Goal: Task Accomplishment & Management: Complete application form

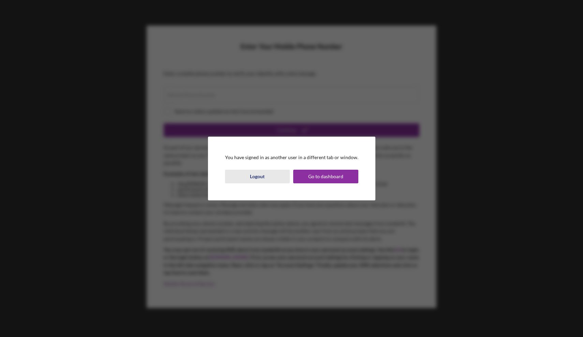
click at [259, 177] on div "Logout" at bounding box center [257, 177] width 15 height 14
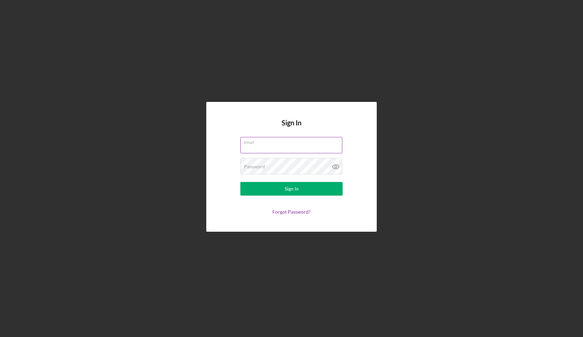
click at [254, 146] on input "Email" at bounding box center [291, 145] width 102 height 16
type input "[EMAIL_ADDRESS][DOMAIN_NAME]"
click at [288, 190] on div "Sign In" at bounding box center [292, 189] width 14 height 14
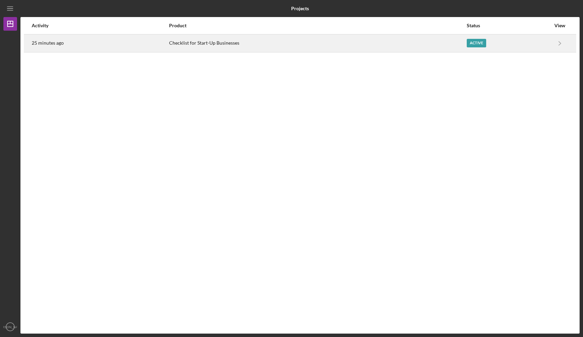
click at [499, 42] on div "Active" at bounding box center [509, 43] width 84 height 17
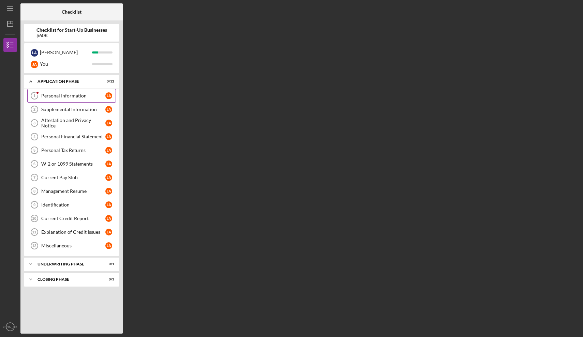
click at [74, 96] on div "Personal Information" at bounding box center [73, 95] width 64 height 5
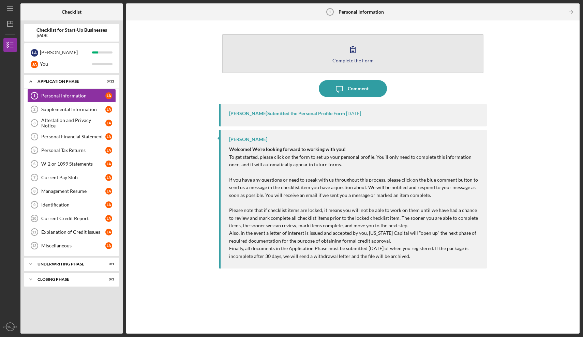
click at [328, 57] on button "Complete the Form Form" at bounding box center [352, 53] width 261 height 39
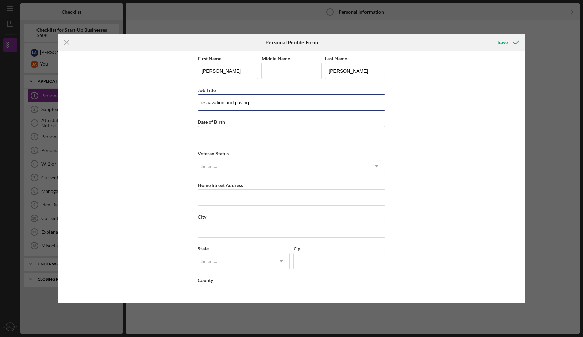
type input "escavation and paving"
type input "[DATE]"
click at [220, 166] on div "Select..." at bounding box center [283, 167] width 170 height 16
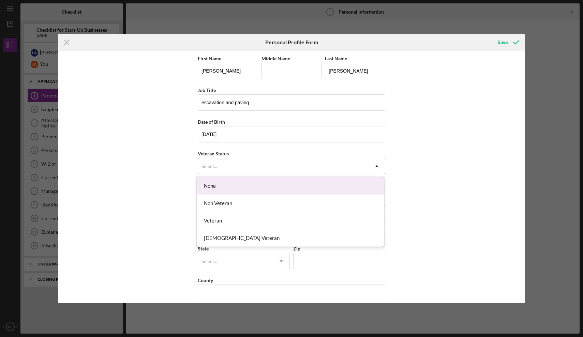
click at [216, 184] on div "None" at bounding box center [290, 185] width 187 height 17
click at [226, 167] on div "Select..." at bounding box center [283, 167] width 170 height 16
click at [220, 189] on div "None" at bounding box center [290, 185] width 187 height 17
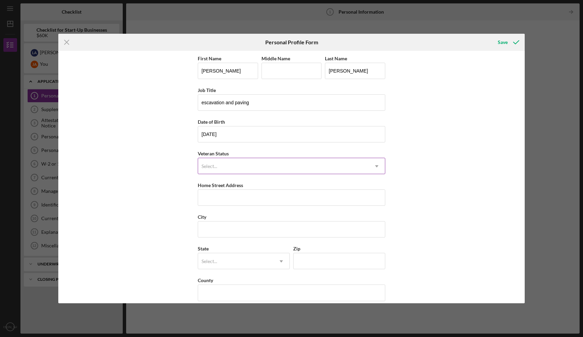
click at [229, 168] on div "Select..." at bounding box center [283, 167] width 170 height 16
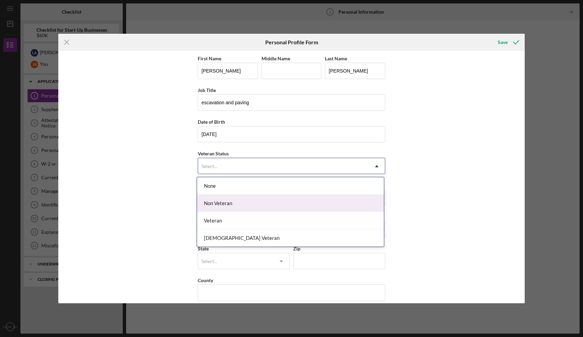
click at [221, 201] on div "Non Veteran" at bounding box center [290, 203] width 187 height 17
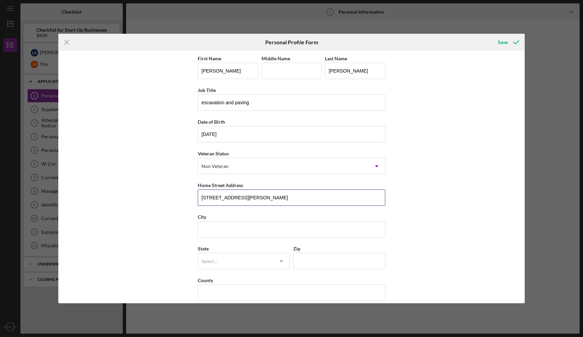
type input "[STREET_ADDRESS][PERSON_NAME]"
click at [426, 216] on div "First Name [PERSON_NAME] Middle Name Last Name [PERSON_NAME] Job Title escavati…" at bounding box center [291, 177] width 466 height 253
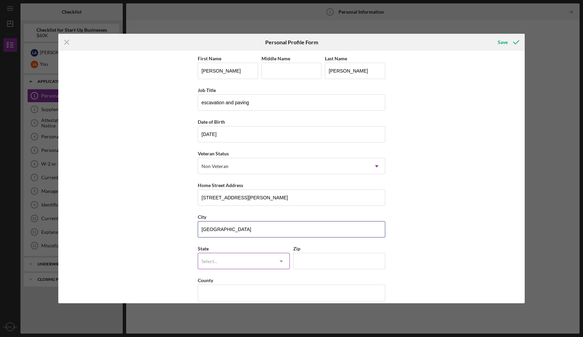
type input "[GEOGRAPHIC_DATA]"
click at [219, 258] on div "Select..." at bounding box center [235, 262] width 75 height 16
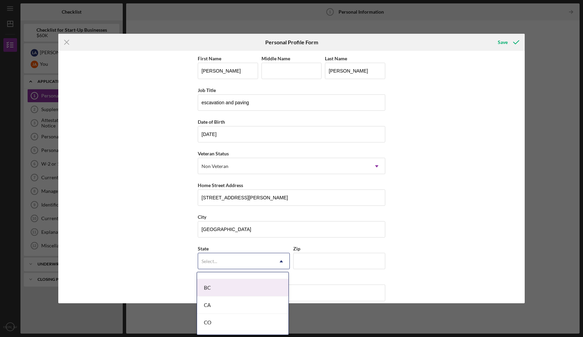
scroll to position [166, 0]
click at [216, 307] on div "CA" at bounding box center [242, 305] width 91 height 17
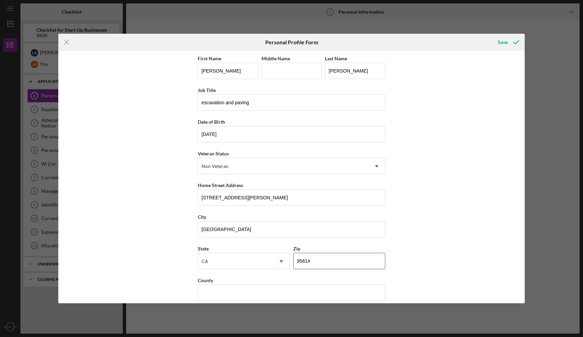
type input "95610"
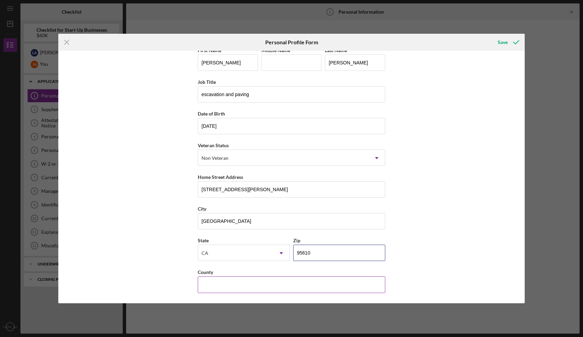
scroll to position [8, 0]
type input "[GEOGRAPHIC_DATA]"
click at [500, 44] on div "Save" at bounding box center [503, 42] width 10 height 14
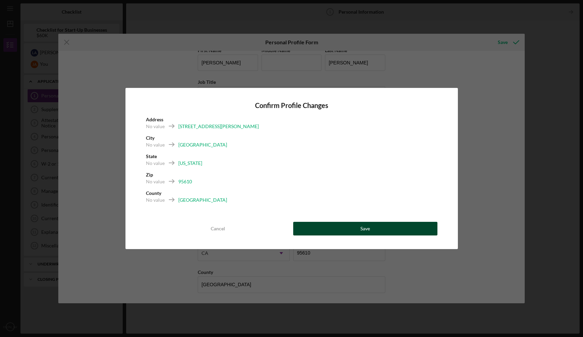
click at [368, 231] on div "Save" at bounding box center [365, 229] width 10 height 14
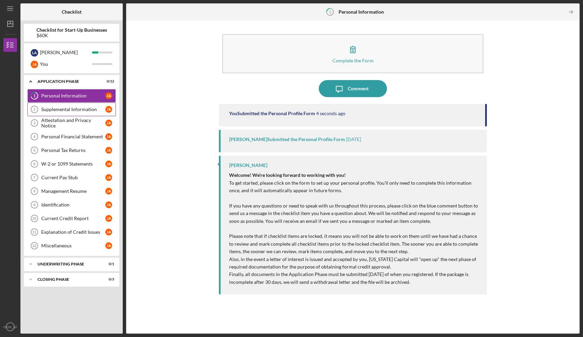
click at [71, 110] on div "Supplemental Information" at bounding box center [73, 109] width 64 height 5
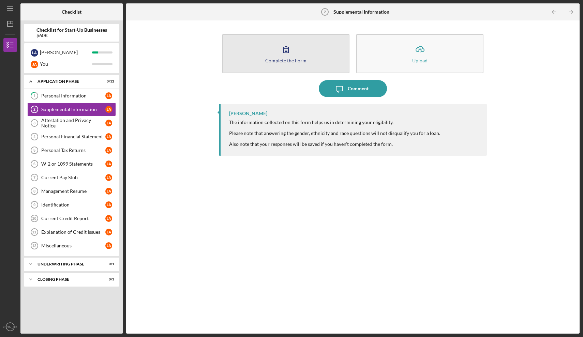
click at [273, 51] on button "Complete the Form Form" at bounding box center [285, 53] width 127 height 39
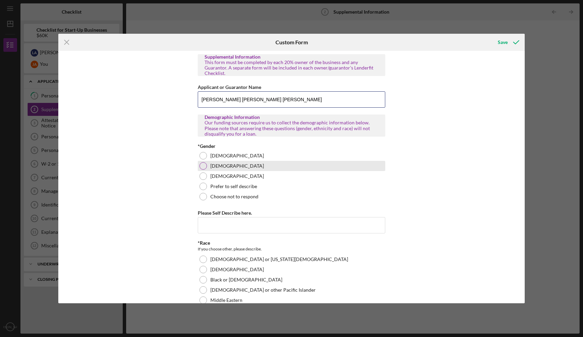
type input "[PERSON_NAME] [PERSON_NAME] [PERSON_NAME]"
click at [203, 162] on div at bounding box center [203, 166] width 8 height 8
click at [211, 224] on input "Please Self Describe here." at bounding box center [292, 225] width 188 height 16
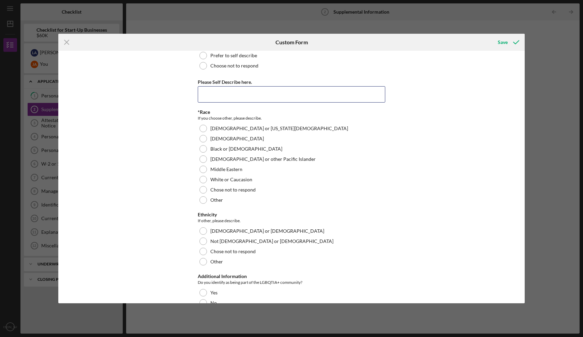
scroll to position [131, 0]
click at [204, 196] on div at bounding box center [203, 200] width 8 height 8
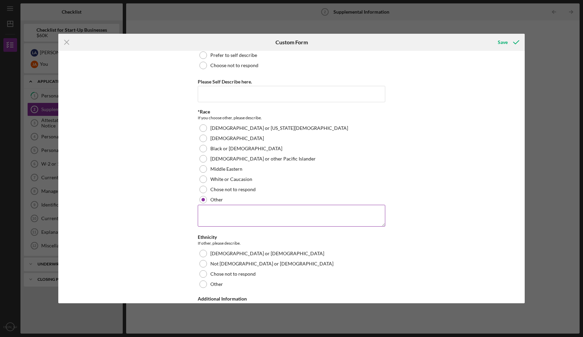
click at [207, 207] on textarea at bounding box center [292, 216] width 188 height 22
type textarea "mexican"
click at [201, 250] on div at bounding box center [203, 254] width 8 height 8
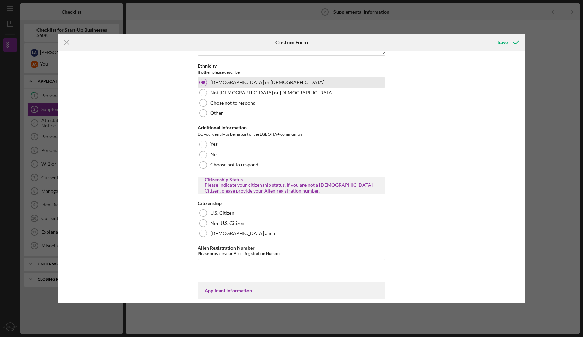
scroll to position [303, 0]
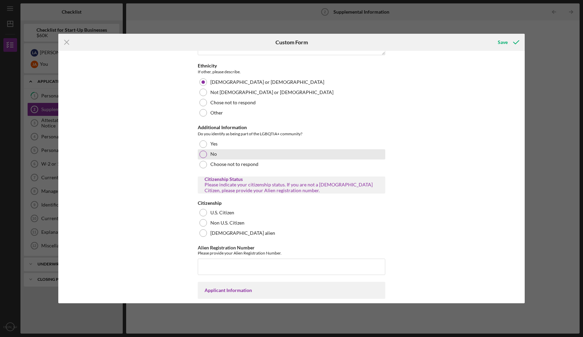
click at [203, 151] on div at bounding box center [203, 155] width 8 height 8
click at [202, 161] on div at bounding box center [203, 165] width 8 height 8
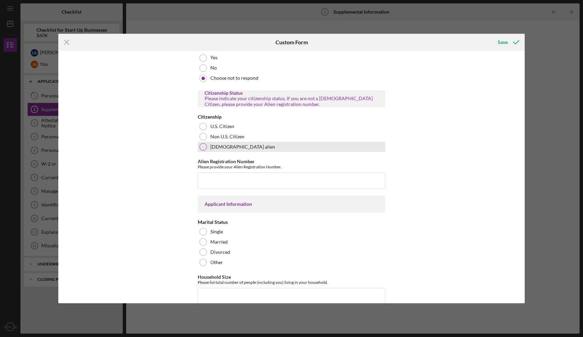
scroll to position [390, 0]
click at [202, 132] on div at bounding box center [203, 136] width 8 height 8
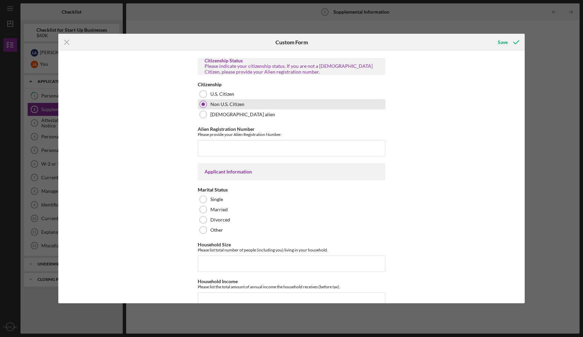
scroll to position [424, 0]
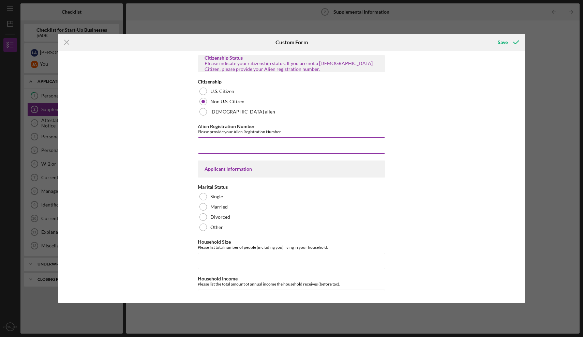
click at [206, 138] on input "Alien Registration Number" at bounding box center [292, 145] width 188 height 16
click at [208, 257] on input "Household Size" at bounding box center [292, 261] width 188 height 16
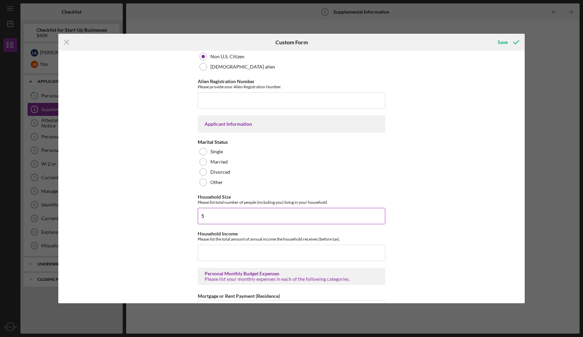
scroll to position [479, 0]
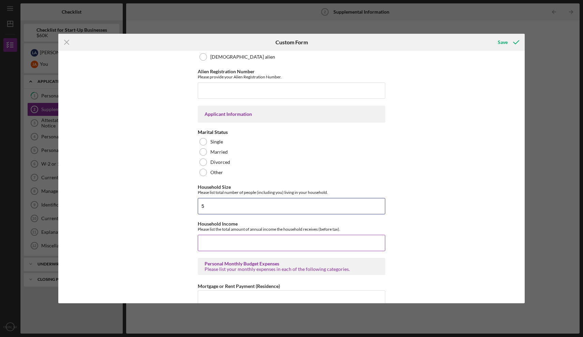
type input "5"
click at [209, 238] on input "Household Income" at bounding box center [292, 243] width 188 height 16
type input "$7"
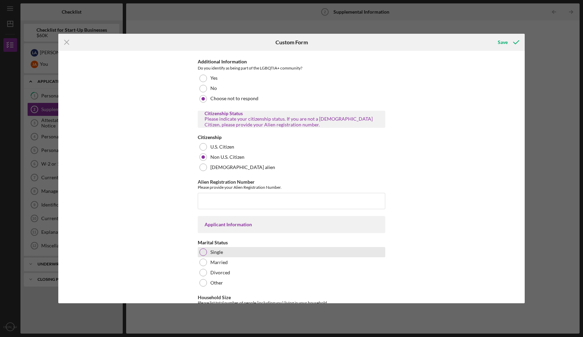
scroll to position [370, 0]
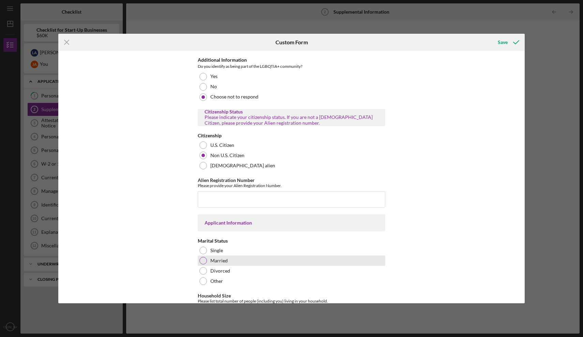
click at [199, 257] on div at bounding box center [203, 261] width 8 height 8
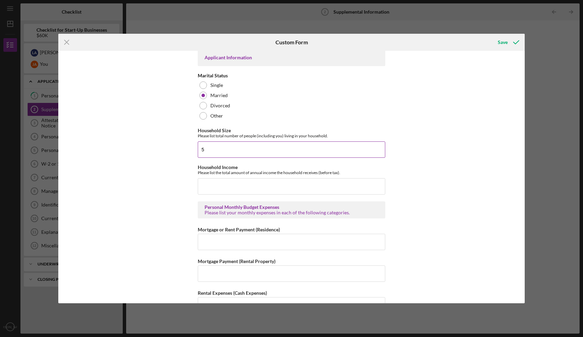
scroll to position [538, 0]
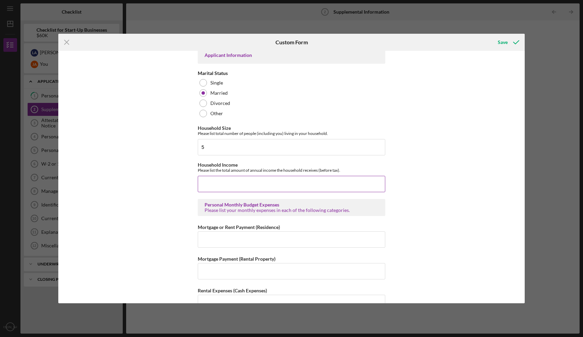
click at [222, 179] on input "Household Income" at bounding box center [292, 184] width 188 height 16
type input "$67,200"
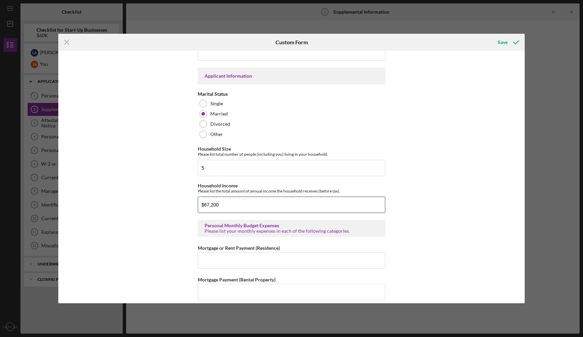
scroll to position [530, 0]
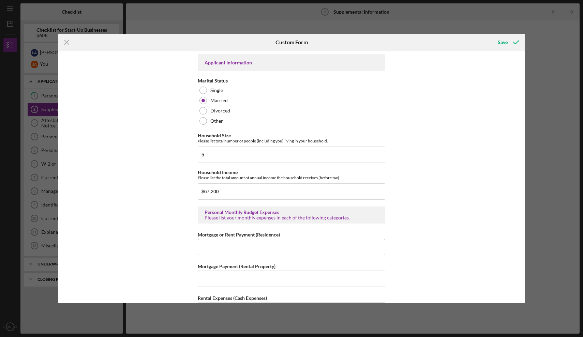
click at [213, 244] on input "Mortgage or Rent Payment (Residence)" at bounding box center [292, 247] width 188 height 16
type input "$1,879"
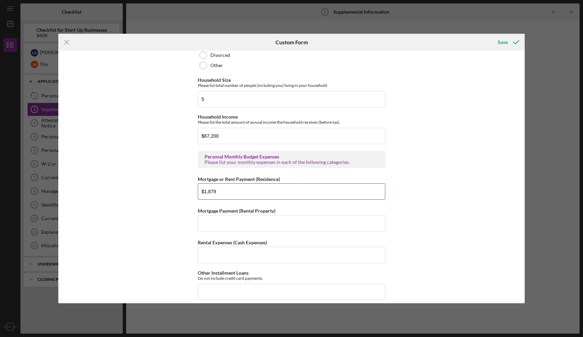
scroll to position [592, 0]
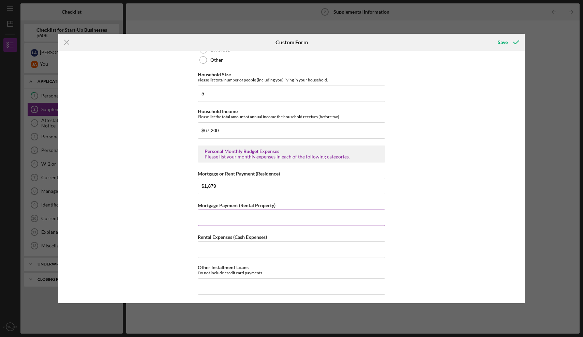
click at [208, 213] on input "Mortgage Payment (Rental Property)" at bounding box center [292, 218] width 188 height 16
type input "$0"
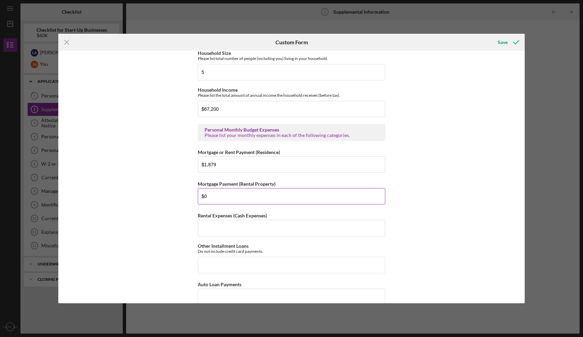
scroll to position [622, 0]
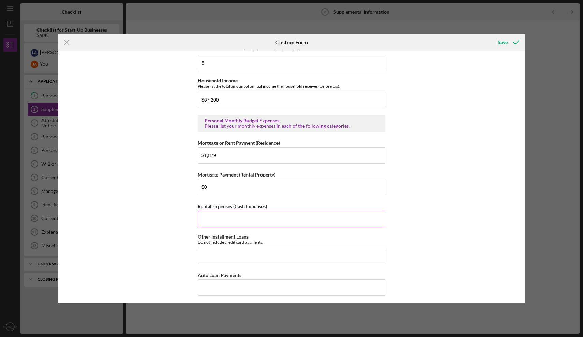
click at [210, 212] on input "Rental Expenses (Cash Expenses)" at bounding box center [292, 219] width 188 height 16
type input "$0"
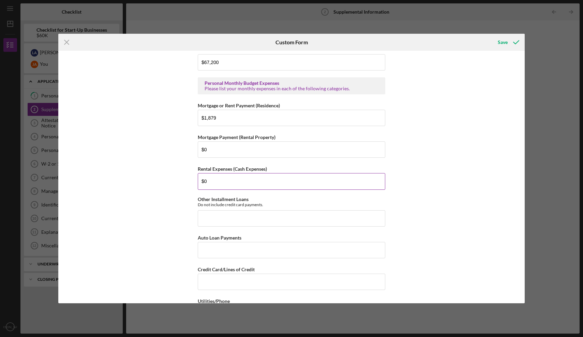
scroll to position [663, 0]
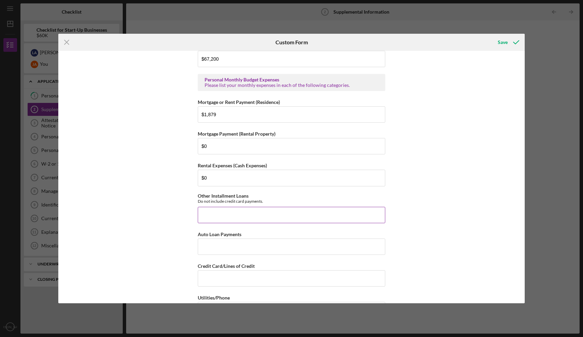
click at [210, 214] on input "Other Installment Loans" at bounding box center [292, 215] width 188 height 16
type input "$0"
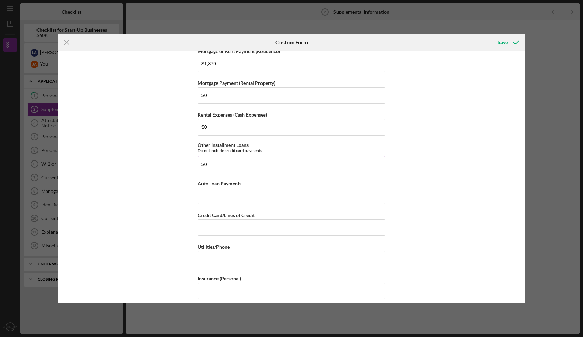
scroll to position [715, 0]
click at [208, 191] on input "Auto Loan Payments" at bounding box center [292, 195] width 188 height 16
type input "$0"
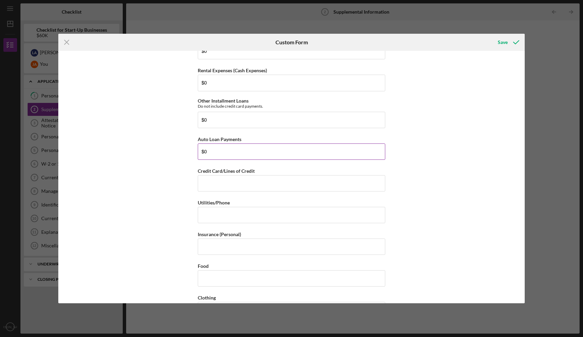
scroll to position [759, 0]
click at [202, 178] on input "Credit Card/Lines of Credit" at bounding box center [292, 183] width 188 height 16
type input "$0"
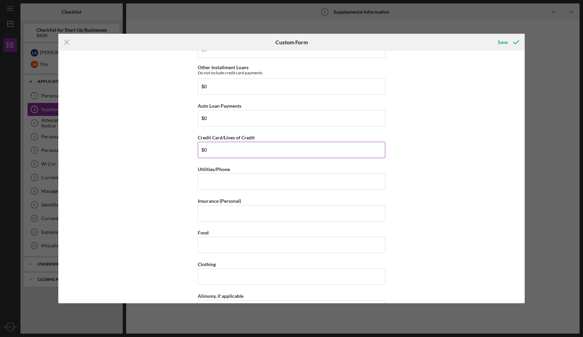
scroll to position [797, 0]
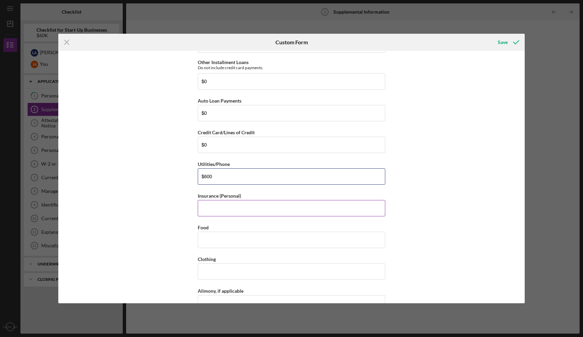
type input "$600"
click at [210, 200] on input "Insurance (Personal)" at bounding box center [292, 208] width 188 height 16
type input "$1,000"
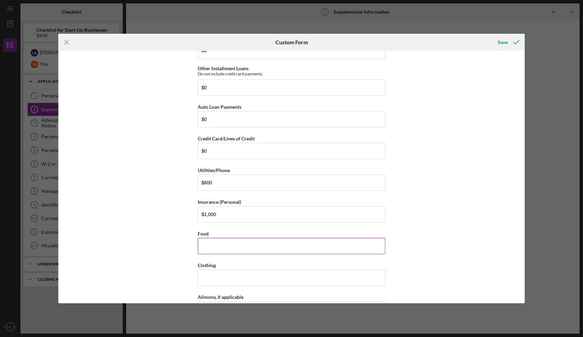
click at [205, 243] on input "Food" at bounding box center [292, 246] width 188 height 16
type input "$1"
type input "$800"
click at [205, 275] on input "Clothing" at bounding box center [292, 278] width 188 height 16
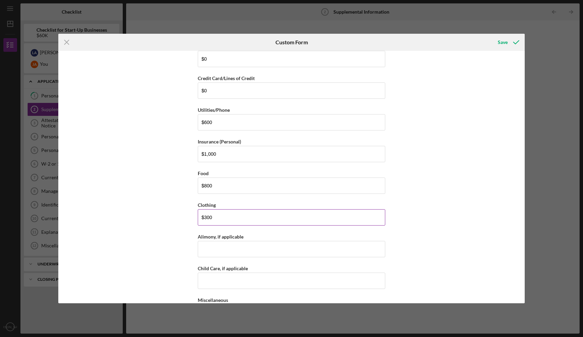
scroll to position [858, 0]
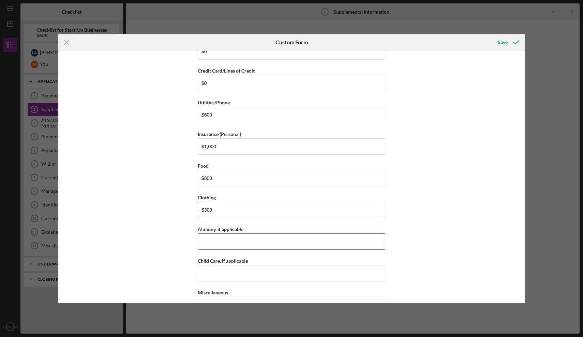
type input "$300"
click at [210, 236] on input "Alimony, if applicable" at bounding box center [292, 242] width 188 height 16
type input "$0"
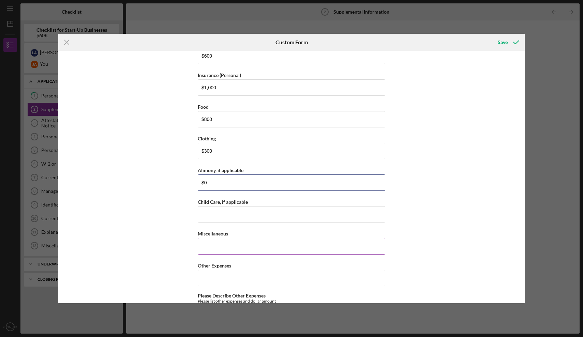
scroll to position [918, 0]
click at [211, 207] on input "Child Care, if applicable" at bounding box center [292, 214] width 188 height 16
type input "$0"
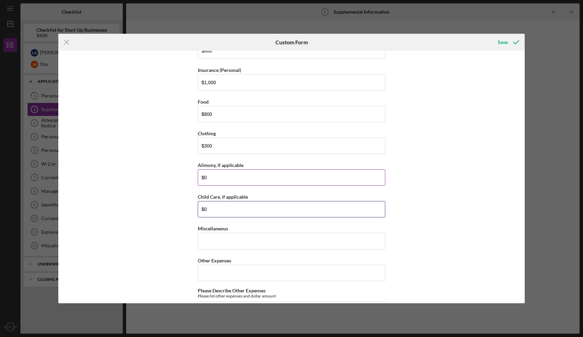
scroll to position [923, 0]
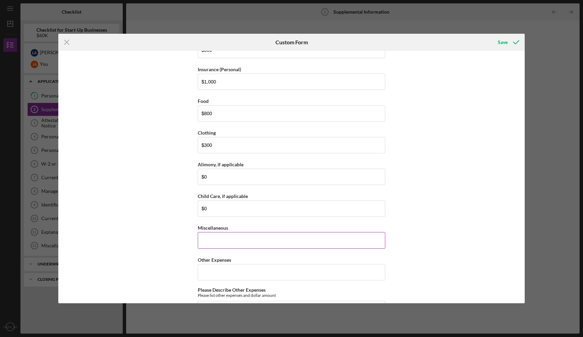
click at [206, 235] on input "Miscellaneous" at bounding box center [292, 240] width 188 height 16
type input "$0"
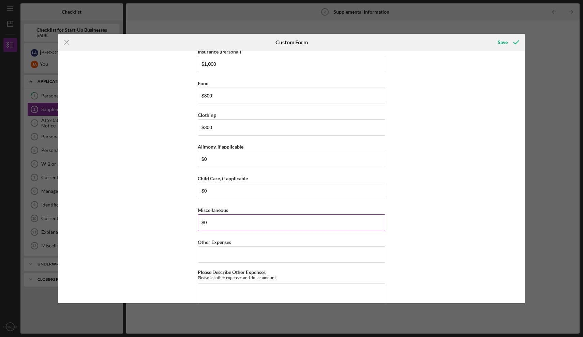
scroll to position [949, 0]
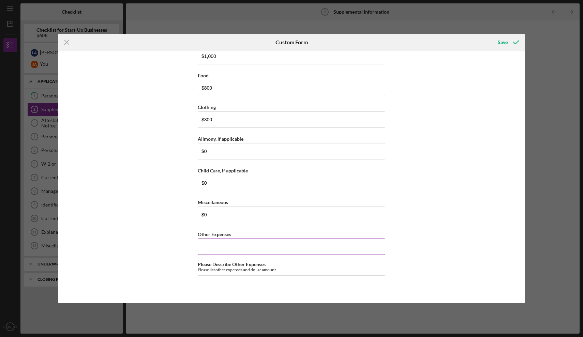
click at [206, 239] on input "Other Expenses" at bounding box center [292, 247] width 188 height 16
type input "$0"
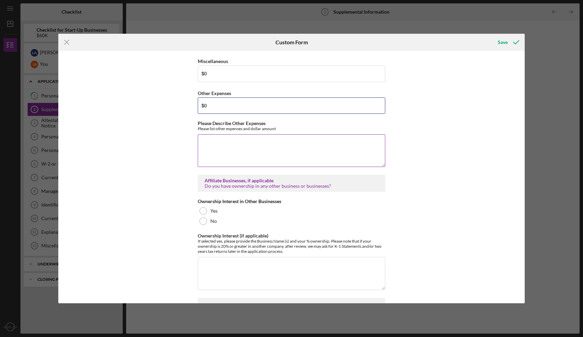
scroll to position [1102, 0]
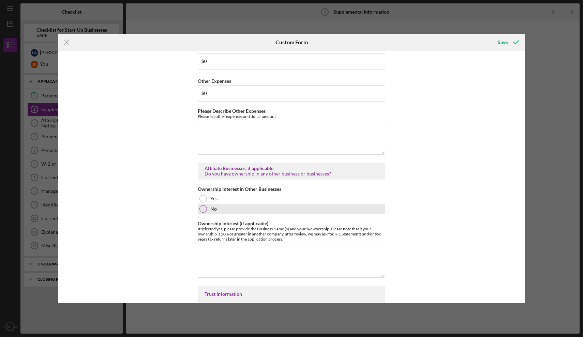
click at [204, 205] on div at bounding box center [203, 209] width 8 height 8
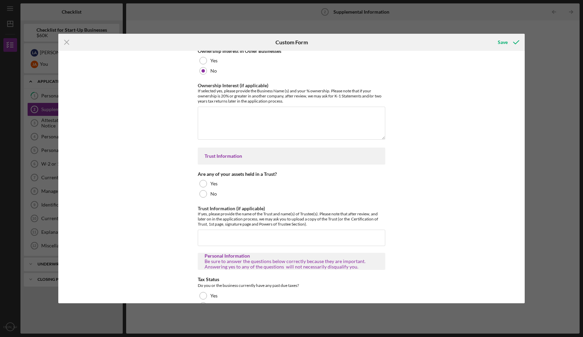
scroll to position [1243, 0]
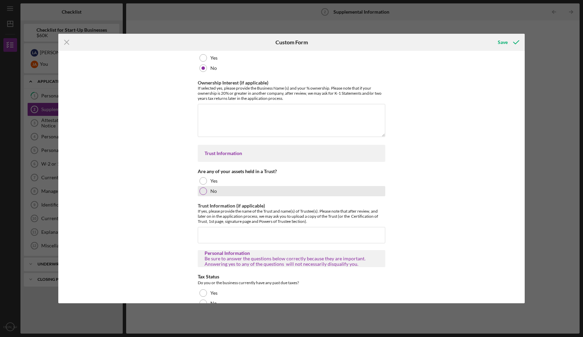
click at [205, 188] on div at bounding box center [203, 192] width 8 height 8
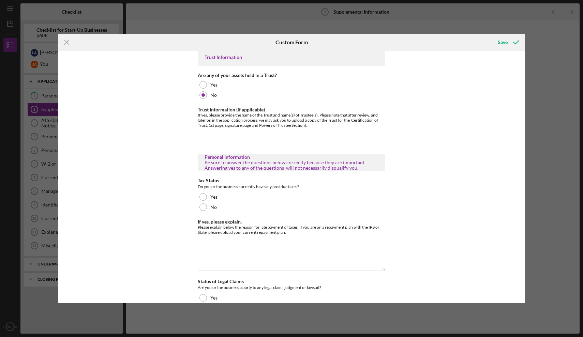
scroll to position [1342, 0]
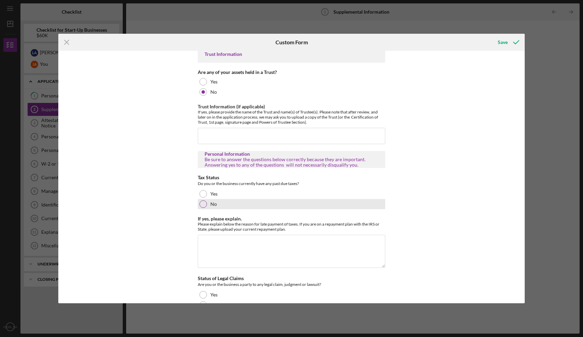
click at [203, 200] on div at bounding box center [203, 204] width 8 height 8
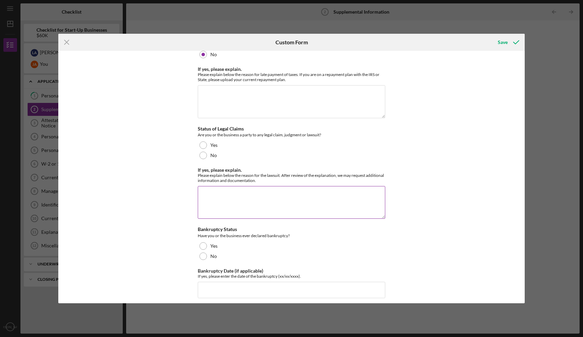
scroll to position [1492, 0]
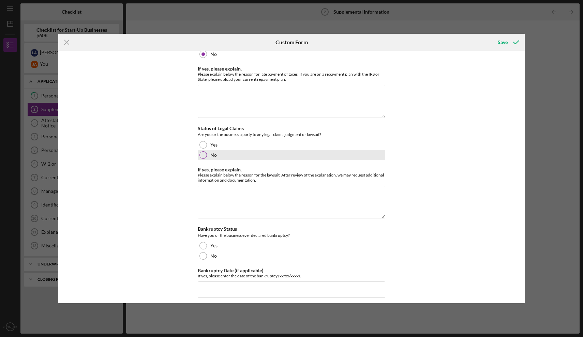
click at [203, 151] on div at bounding box center [203, 155] width 8 height 8
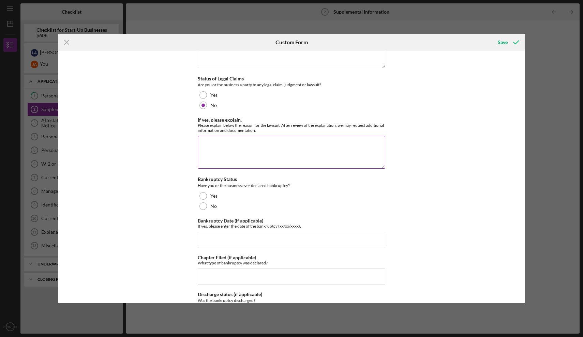
scroll to position [1544, 0]
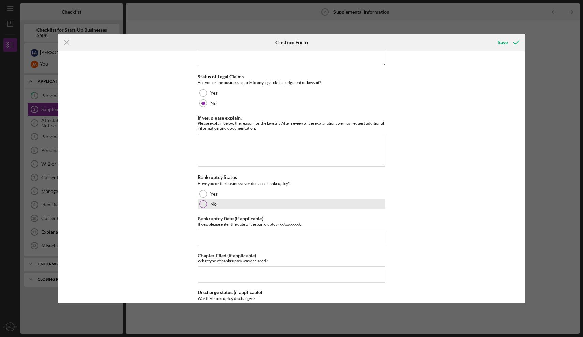
click at [203, 200] on div at bounding box center [203, 204] width 8 height 8
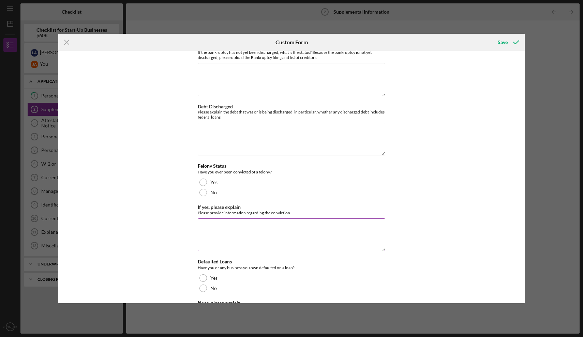
scroll to position [1877, 0]
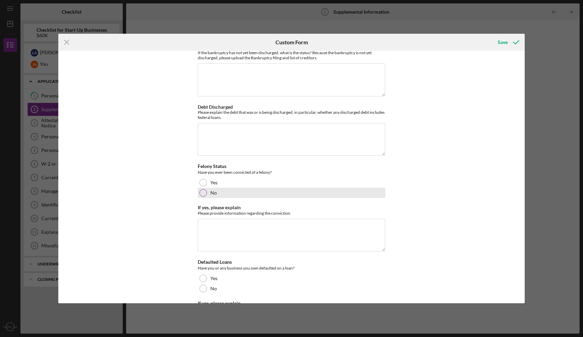
click at [203, 189] on div at bounding box center [203, 193] width 8 height 8
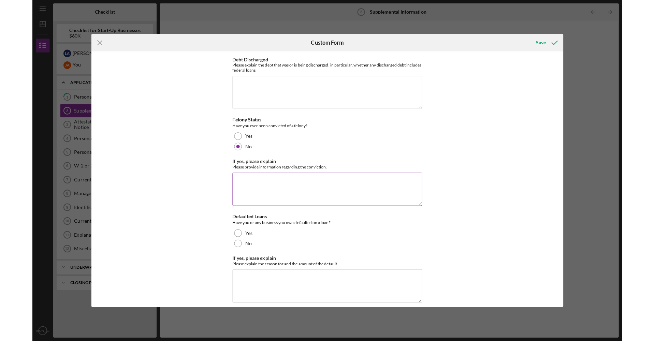
scroll to position [1925, 0]
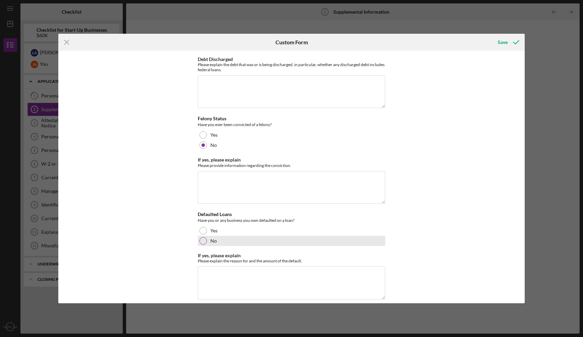
click at [201, 237] on div at bounding box center [203, 241] width 8 height 8
click at [501, 44] on div "Save" at bounding box center [503, 42] width 10 height 14
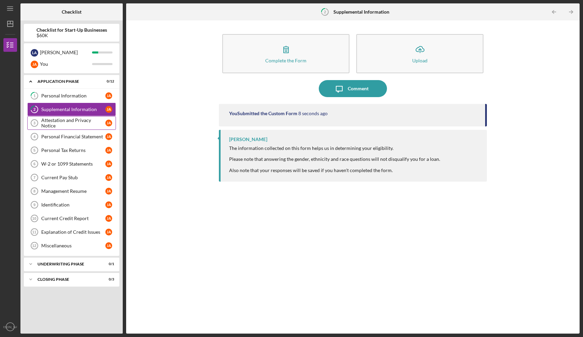
click at [72, 125] on div "Attestation and Privacy Notice" at bounding box center [73, 123] width 64 height 11
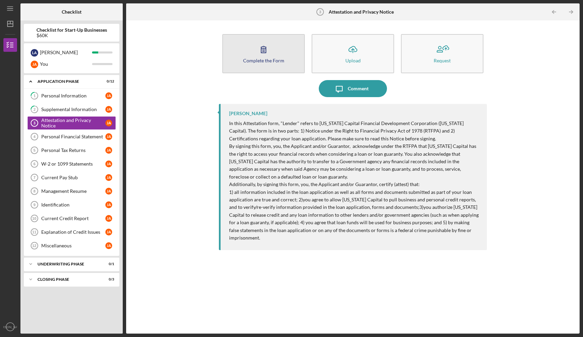
click at [274, 57] on button "Complete the Form Form" at bounding box center [263, 53] width 83 height 39
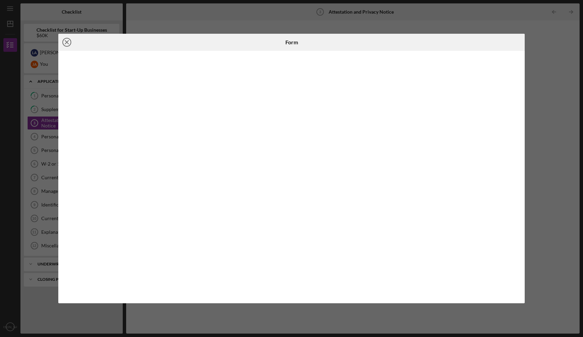
click at [69, 42] on icon "Icon/Close" at bounding box center [66, 42] width 17 height 17
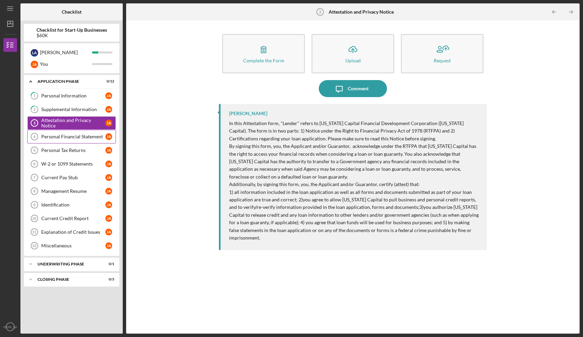
click at [68, 137] on div "Personal Financial Statement" at bounding box center [73, 136] width 64 height 5
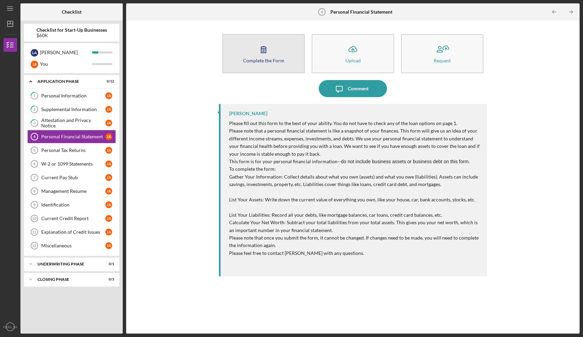
click at [273, 49] on button "Complete the Form Form" at bounding box center [263, 53] width 83 height 39
